Goal: Task Accomplishment & Management: Use online tool/utility

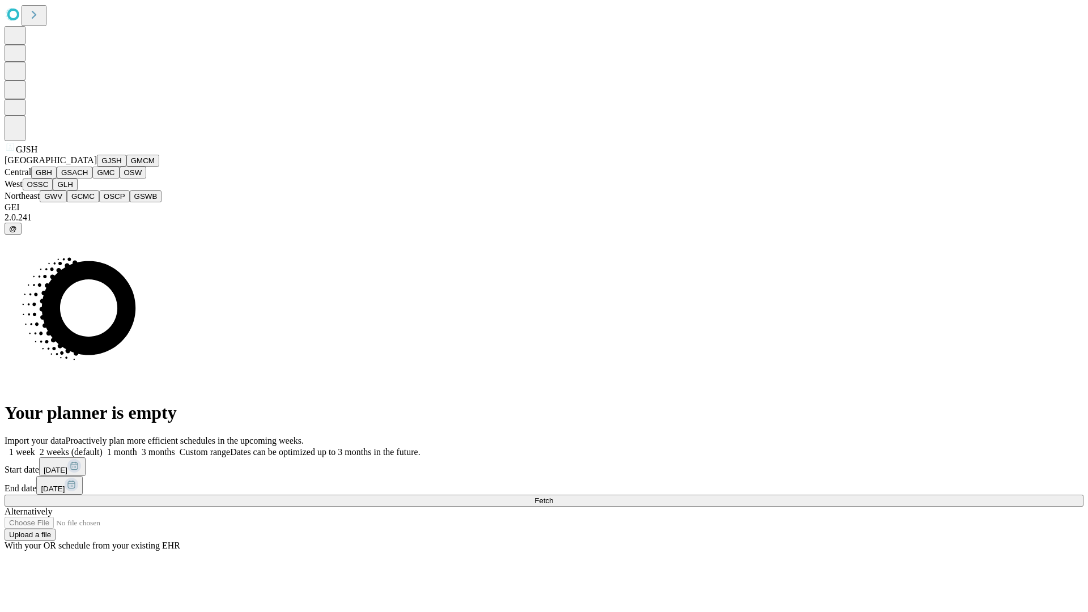
click at [97, 167] on button "GJSH" at bounding box center [111, 161] width 29 height 12
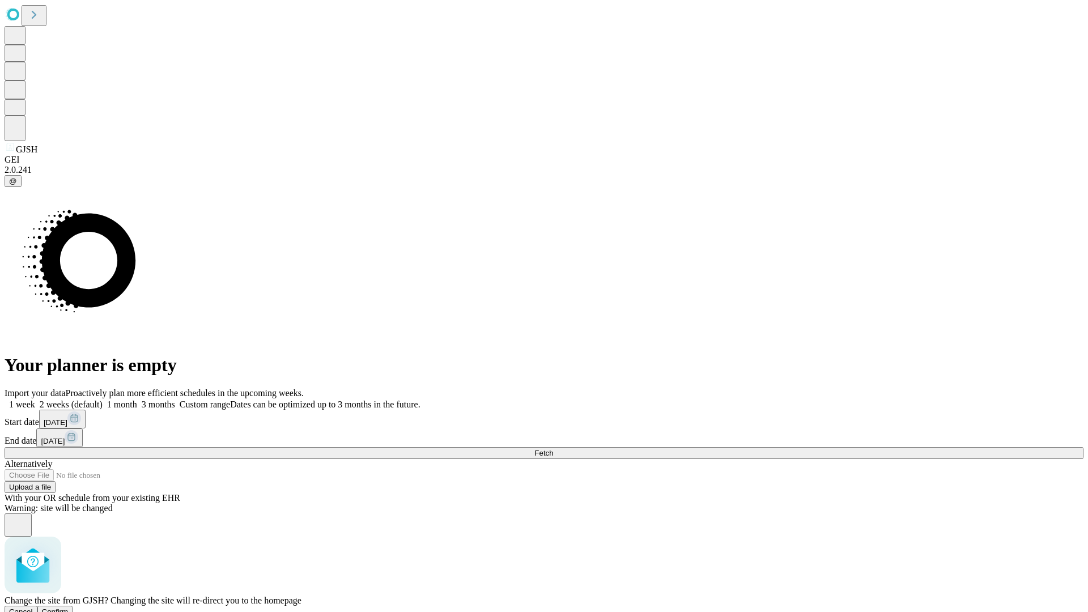
click at [69, 607] on span "Confirm" at bounding box center [55, 611] width 27 height 9
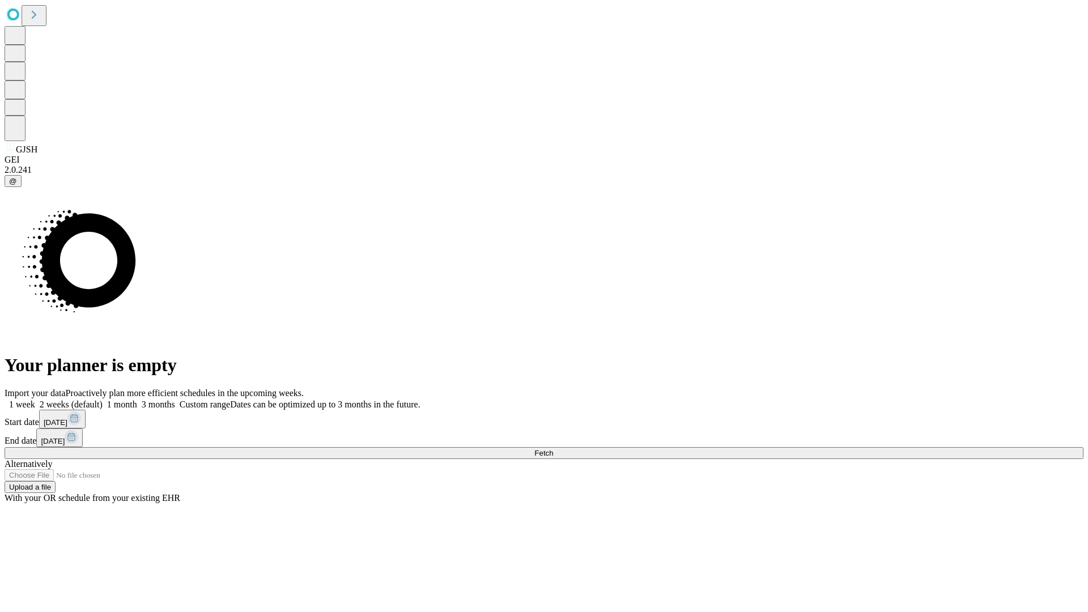
click at [137, 400] on label "1 month" at bounding box center [120, 405] width 35 height 10
click at [553, 449] on span "Fetch" at bounding box center [543, 453] width 19 height 9
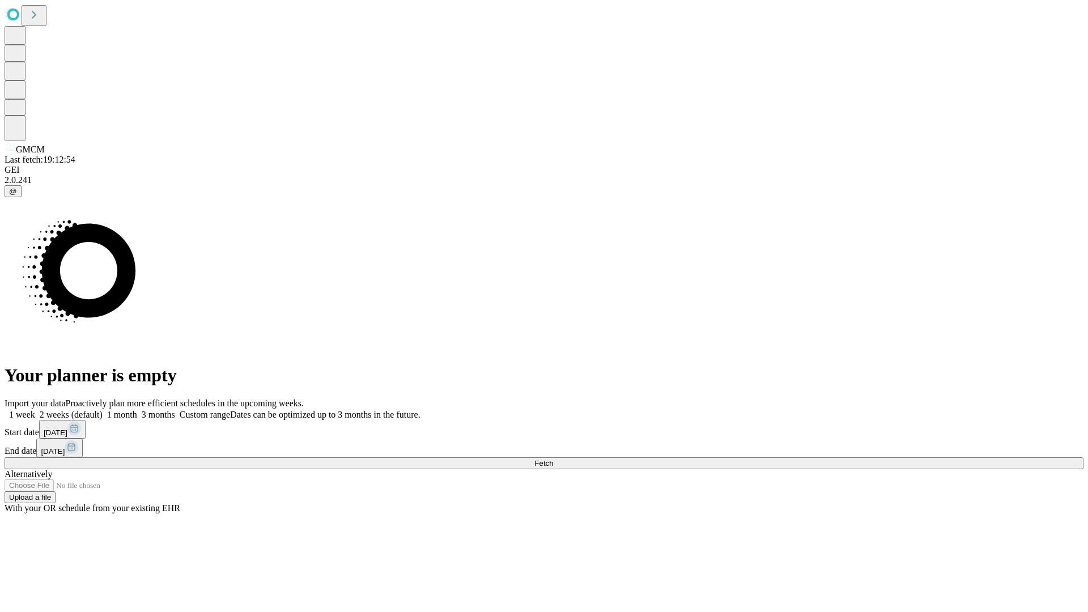
click at [137, 410] on label "1 month" at bounding box center [120, 415] width 35 height 10
click at [553, 459] on span "Fetch" at bounding box center [543, 463] width 19 height 9
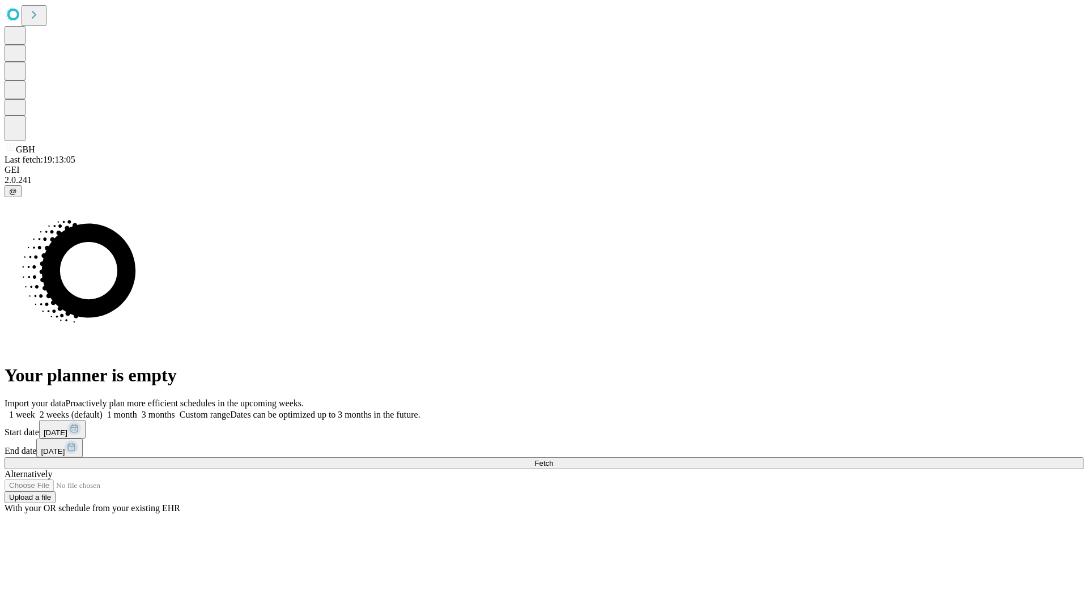
click at [137, 410] on label "1 month" at bounding box center [120, 415] width 35 height 10
click at [553, 459] on span "Fetch" at bounding box center [543, 463] width 19 height 9
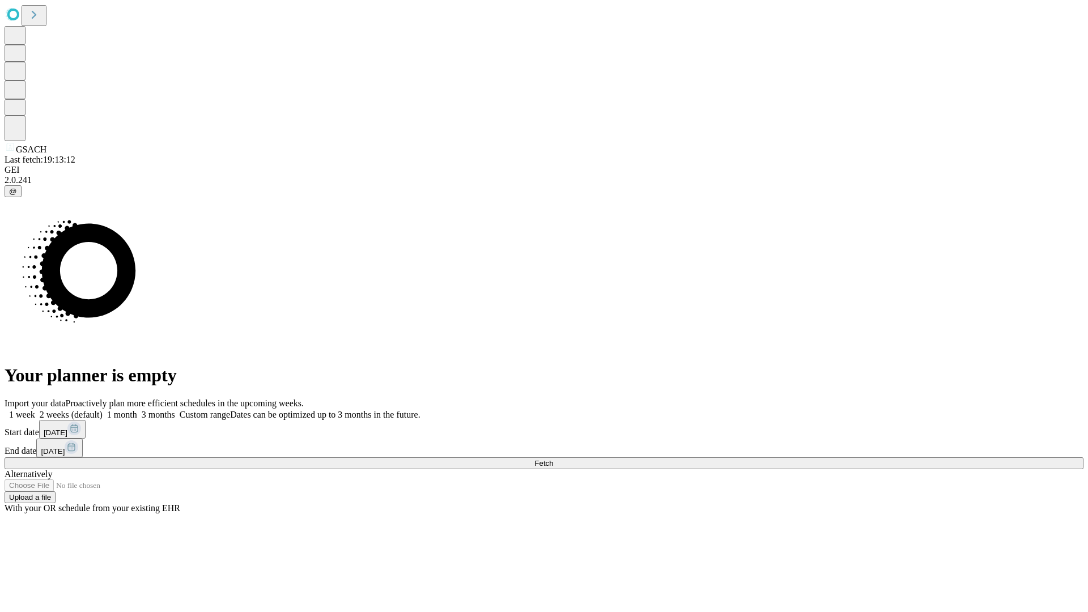
click at [553, 459] on span "Fetch" at bounding box center [543, 463] width 19 height 9
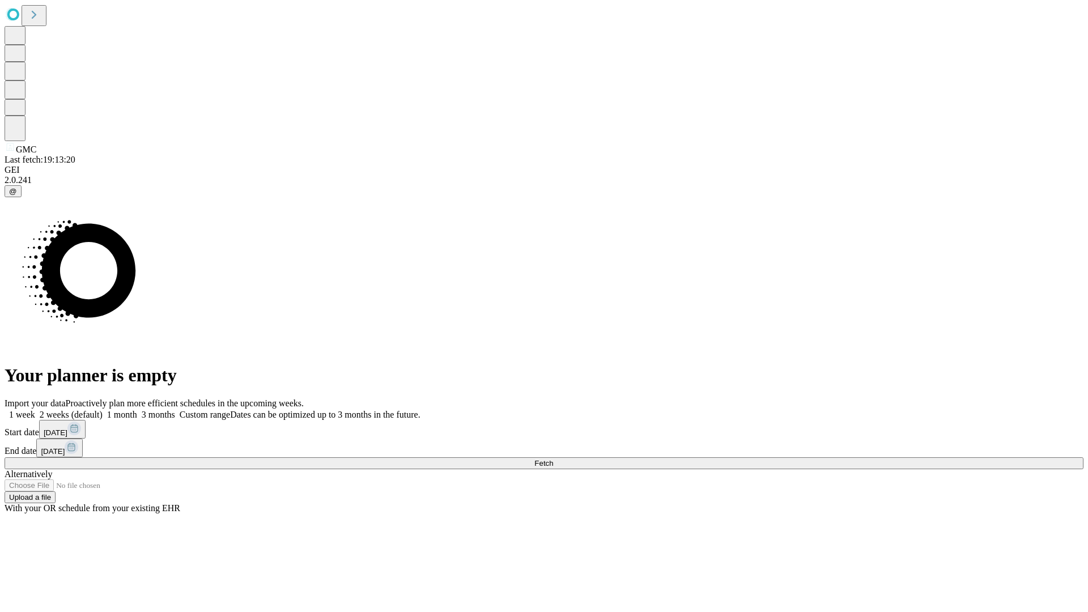
click at [137, 410] on label "1 month" at bounding box center [120, 415] width 35 height 10
click at [553, 459] on span "Fetch" at bounding box center [543, 463] width 19 height 9
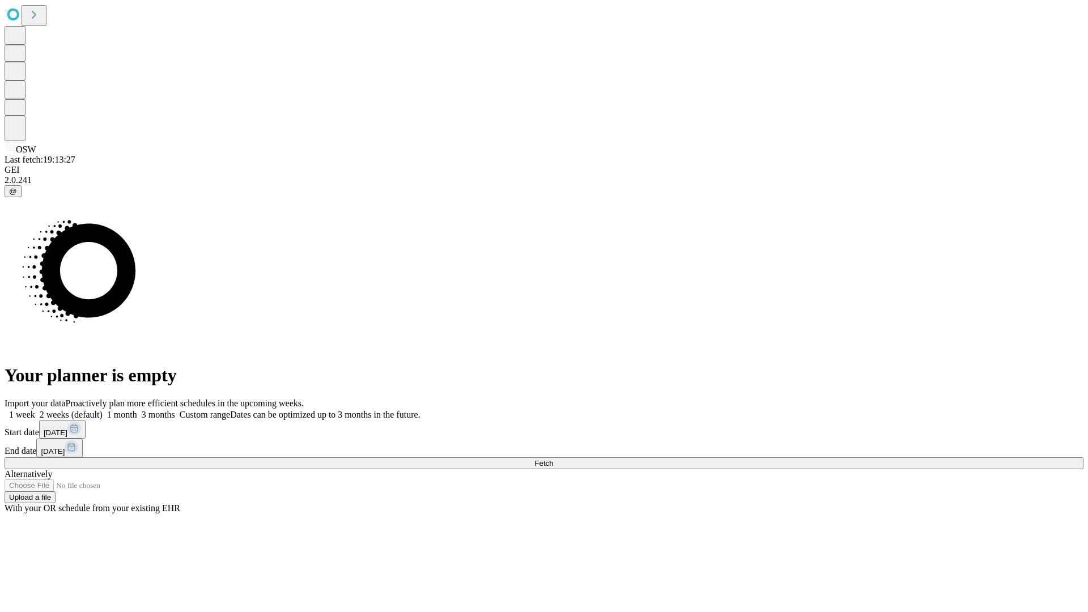
click at [137, 410] on label "1 month" at bounding box center [120, 415] width 35 height 10
click at [553, 459] on span "Fetch" at bounding box center [543, 463] width 19 height 9
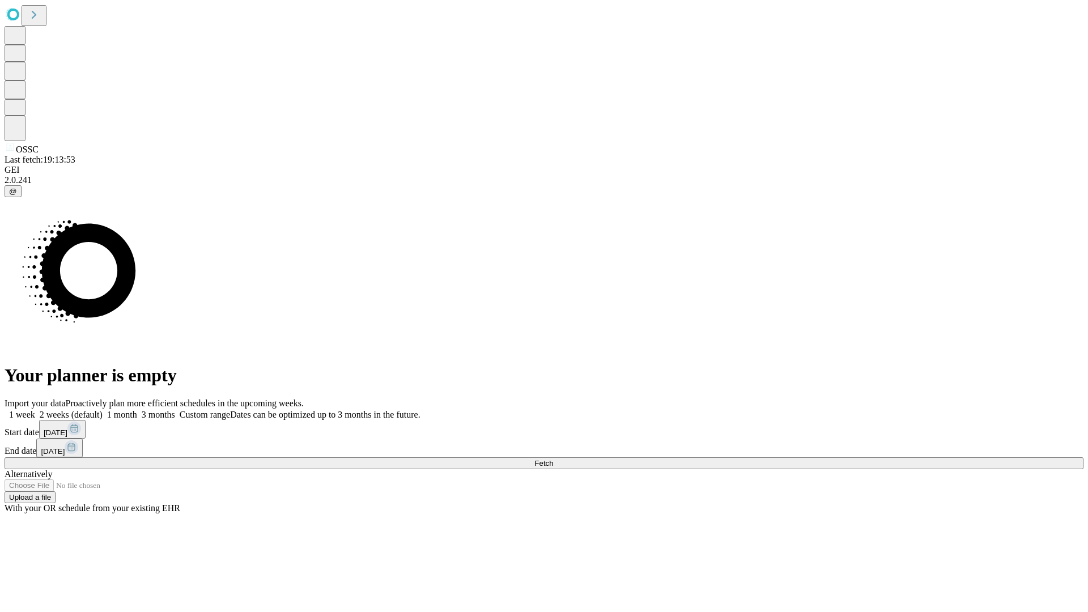
click at [137, 410] on label "1 month" at bounding box center [120, 415] width 35 height 10
click at [553, 459] on span "Fetch" at bounding box center [543, 463] width 19 height 9
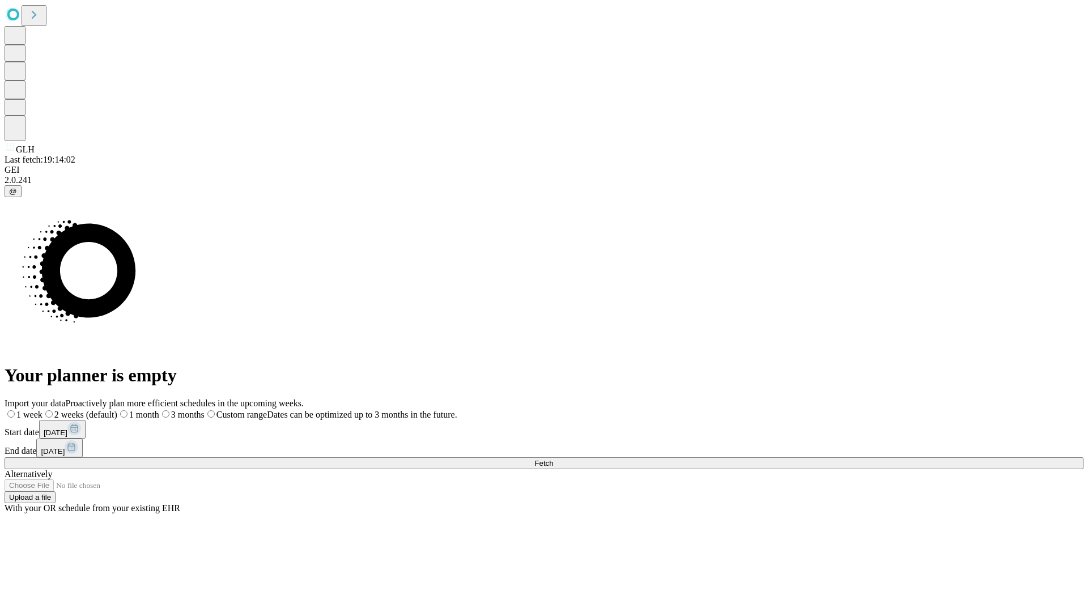
click at [159, 410] on label "1 month" at bounding box center [138, 415] width 42 height 10
click at [553, 459] on span "Fetch" at bounding box center [543, 463] width 19 height 9
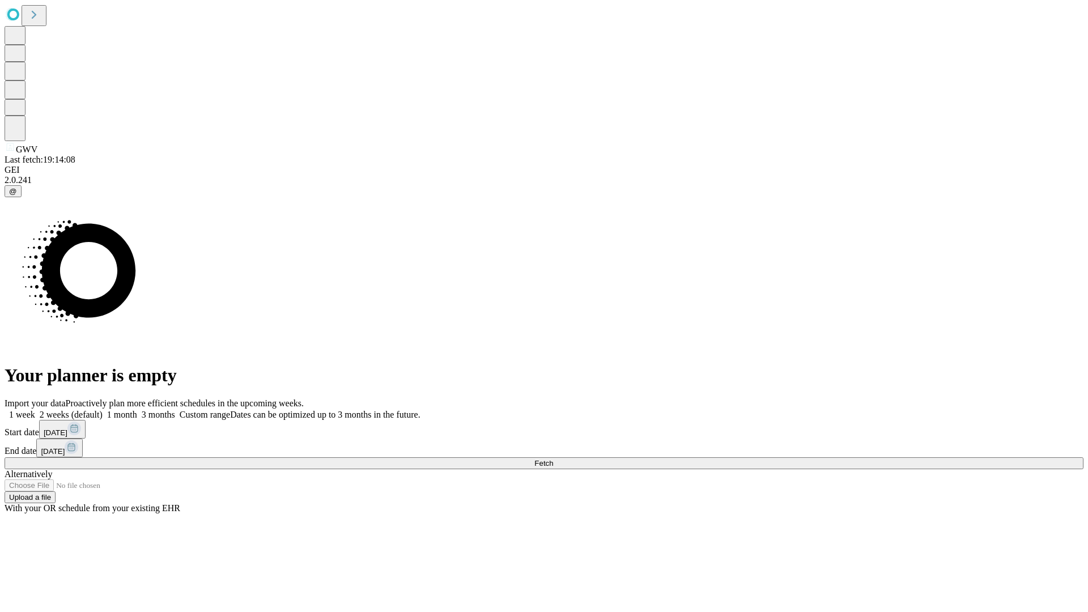
click at [137, 410] on label "1 month" at bounding box center [120, 415] width 35 height 10
click at [553, 459] on span "Fetch" at bounding box center [543, 463] width 19 height 9
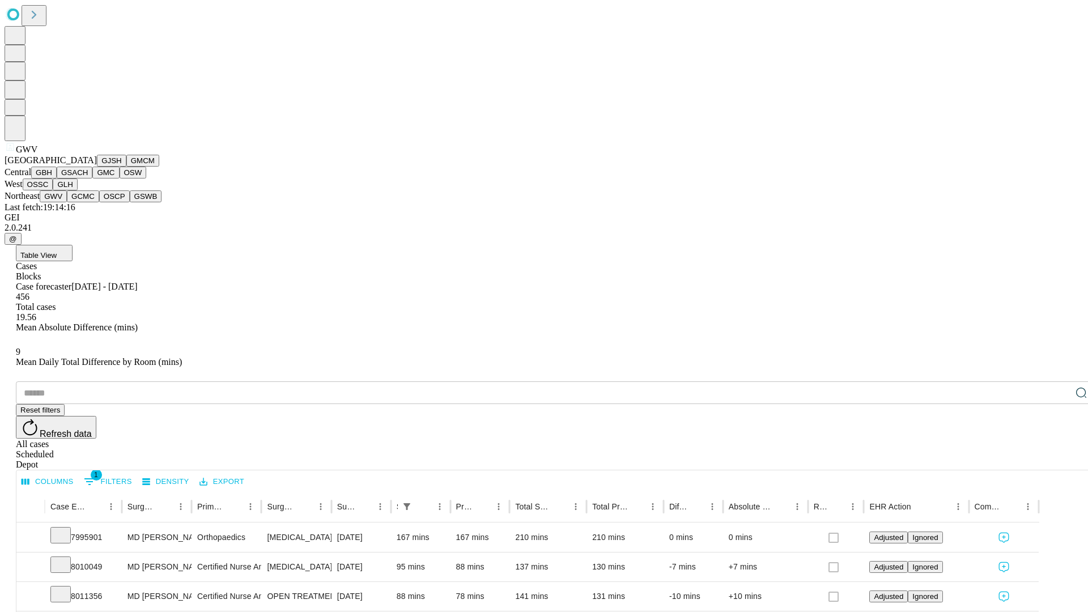
click at [88, 202] on button "GCMC" at bounding box center [83, 196] width 32 height 12
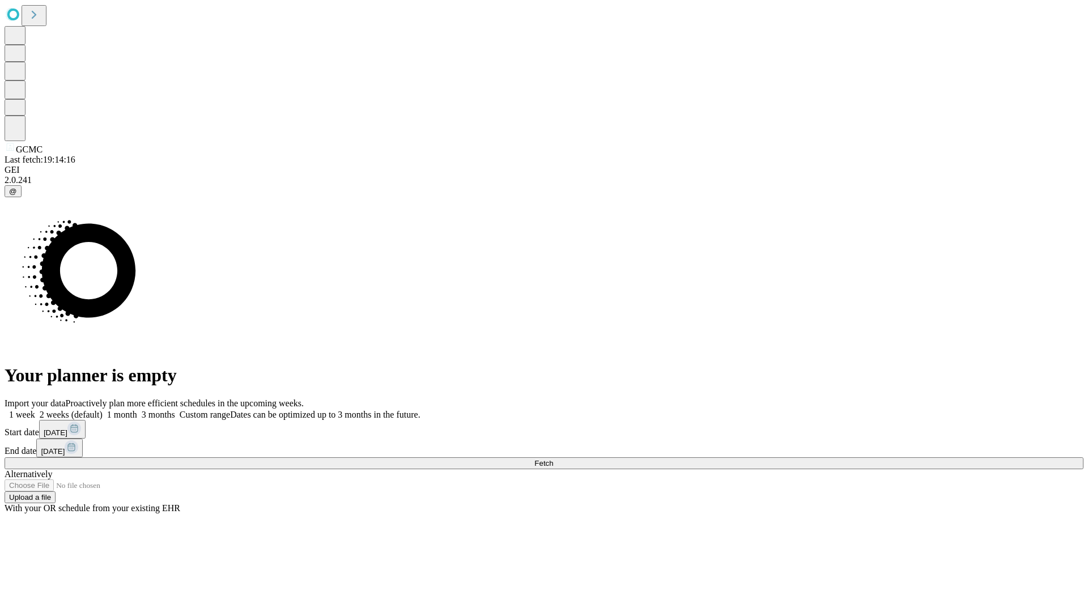
click at [137, 410] on label "1 month" at bounding box center [120, 415] width 35 height 10
click at [553, 459] on span "Fetch" at bounding box center [543, 463] width 19 height 9
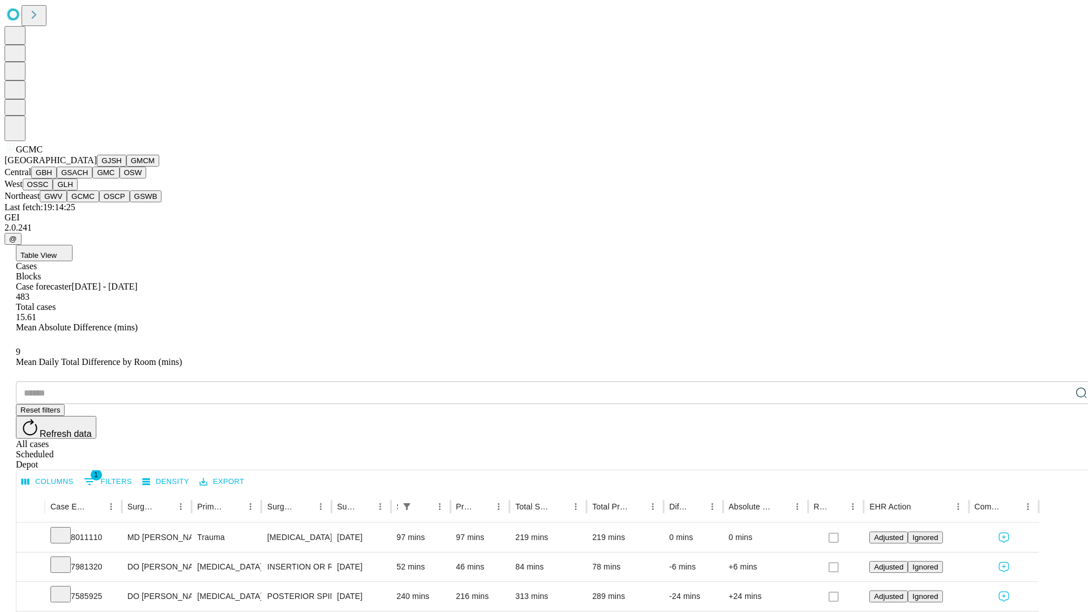
click at [99, 202] on button "OSCP" at bounding box center [114, 196] width 31 height 12
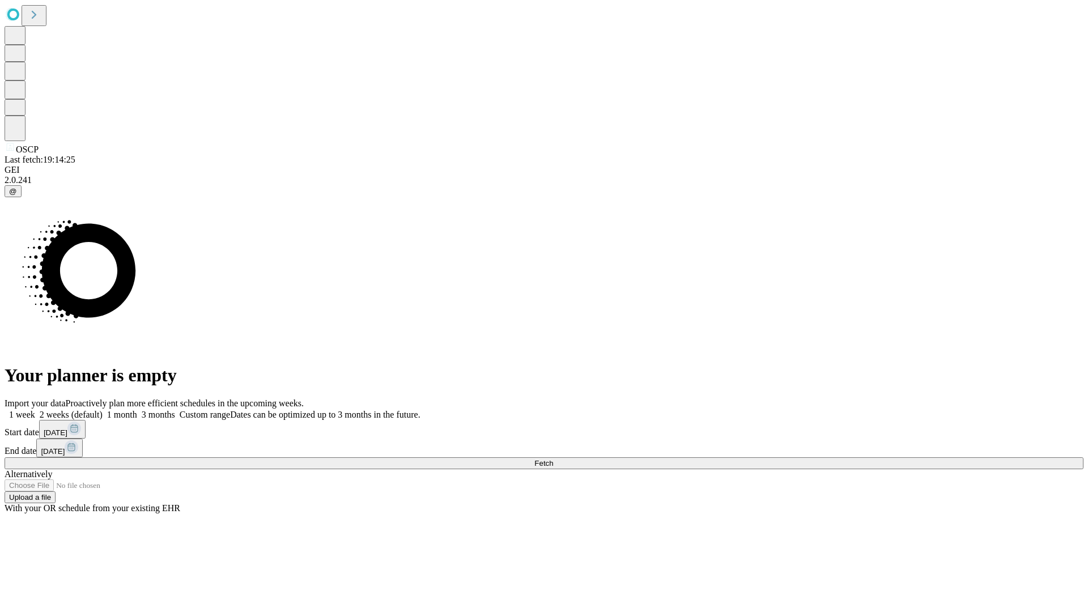
click at [137, 410] on label "1 month" at bounding box center [120, 415] width 35 height 10
click at [553, 459] on span "Fetch" at bounding box center [543, 463] width 19 height 9
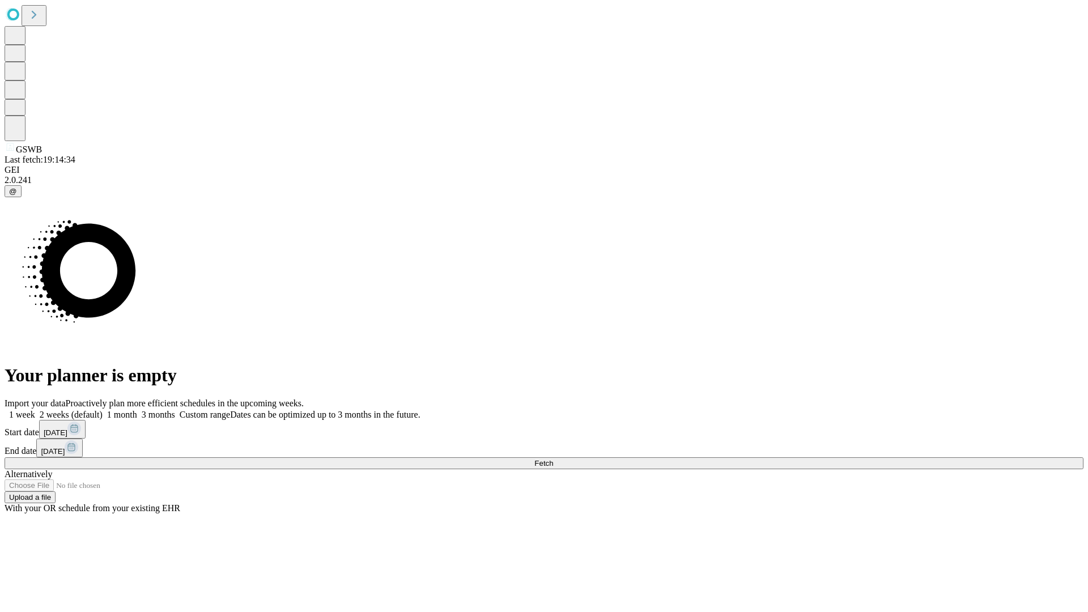
click at [137, 410] on label "1 month" at bounding box center [120, 415] width 35 height 10
click at [553, 459] on span "Fetch" at bounding box center [543, 463] width 19 height 9
